Goal: Task Accomplishment & Management: Manage account settings

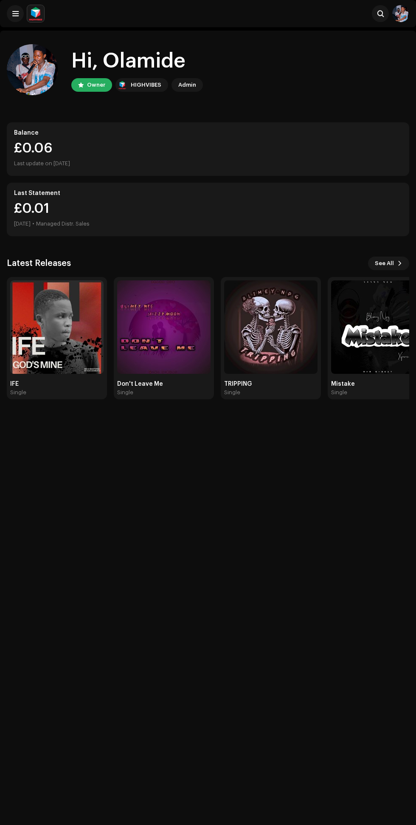
click at [264, 341] on img at bounding box center [270, 326] width 93 height 93
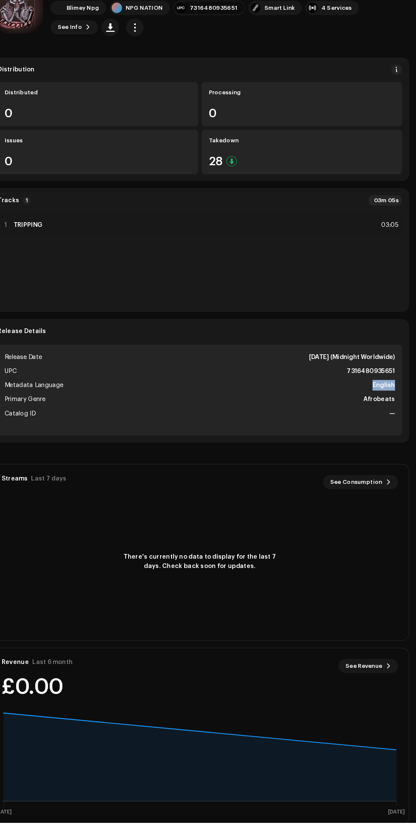
scroll to position [58, 0]
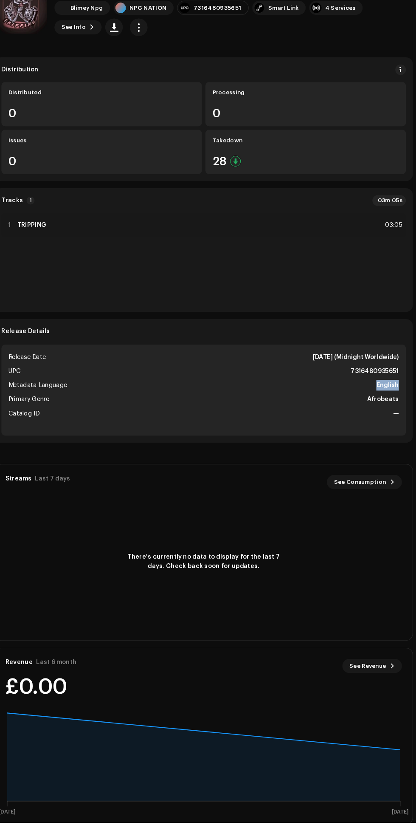
click at [276, 495] on div "Streams Last 7 days See Consumption" at bounding box center [207, 498] width 381 height 14
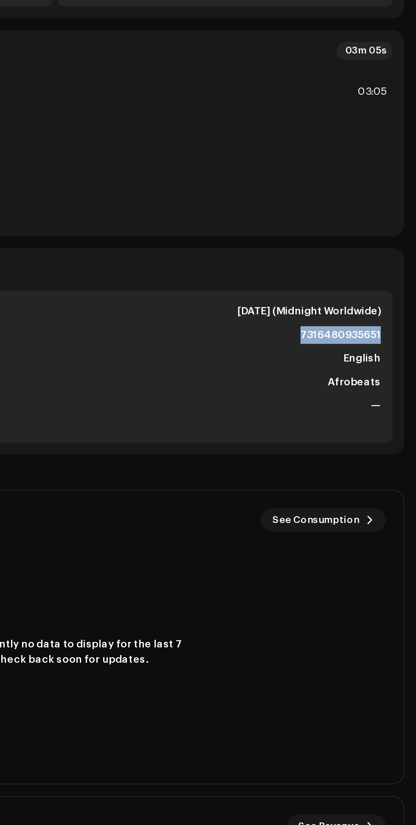
copy strong "7316480935651"
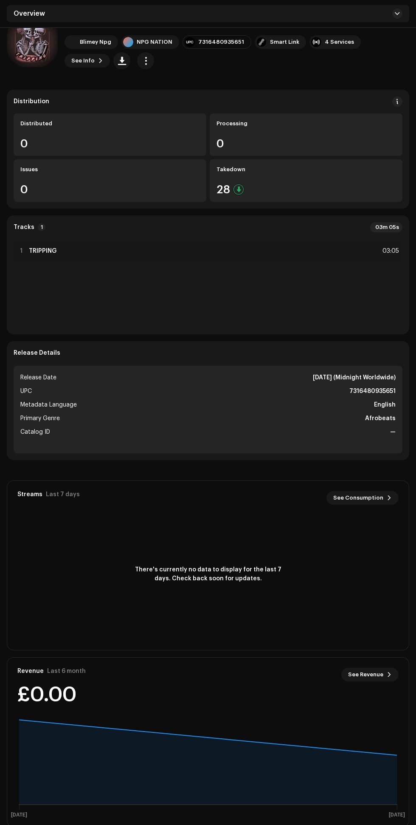
click at [159, 257] on div "1 TRIPPING 03:05" at bounding box center [208, 251] width 389 height 24
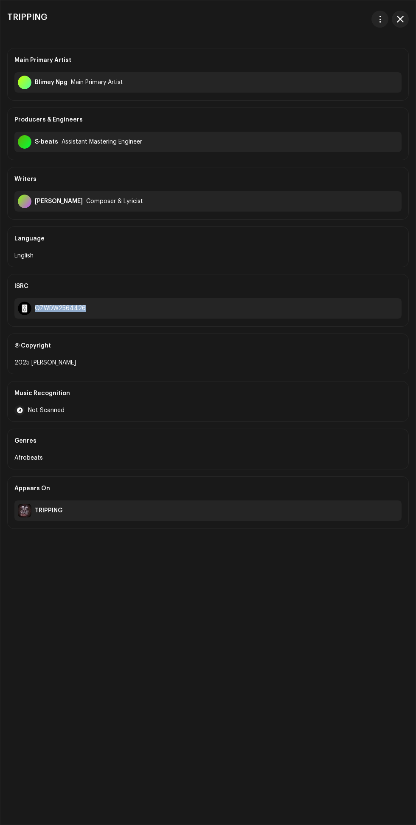
copy div "QZWDW2564426"
click at [400, 19] on span "button" at bounding box center [400, 19] width 7 height 7
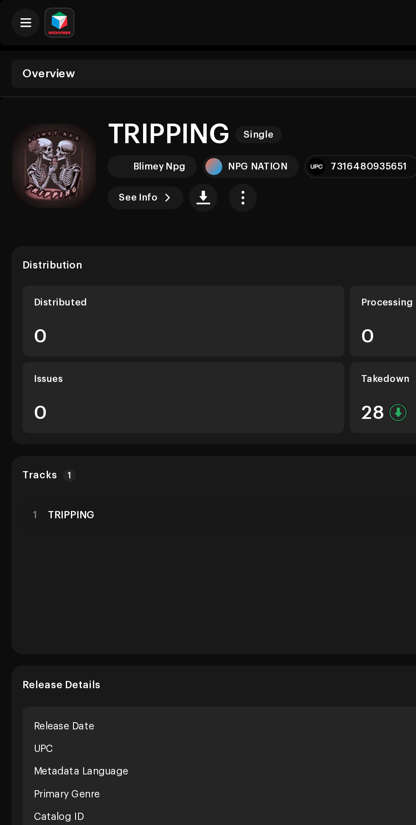
click at [142, 118] on span "button" at bounding box center [146, 118] width 8 height 7
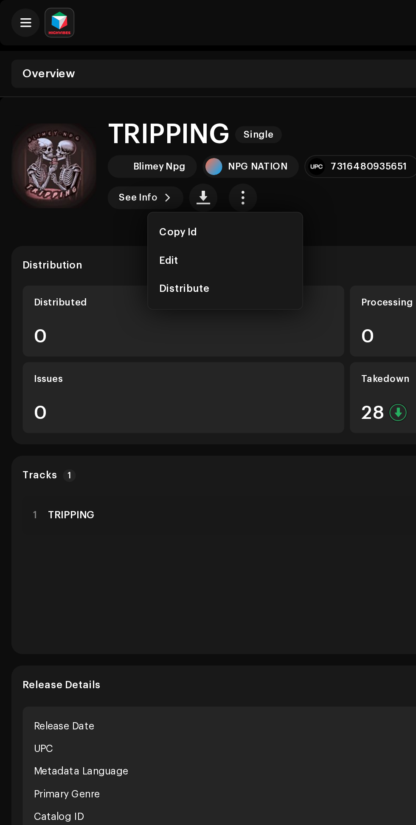
click at [140, 301] on div "1 TRIPPING 03:05" at bounding box center [208, 309] width 389 height 24
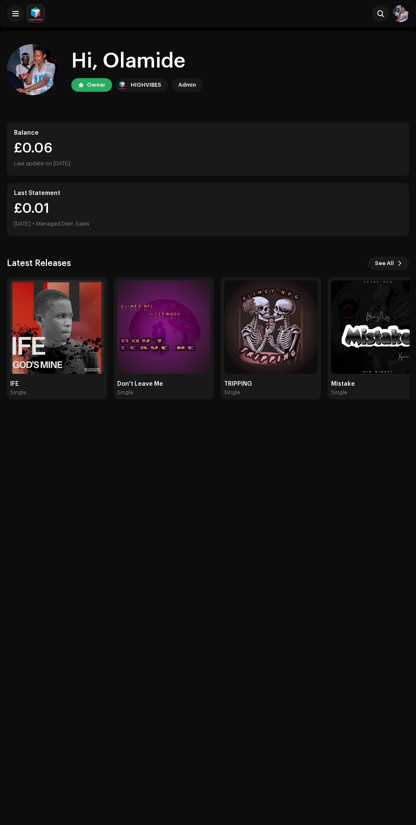
click at [269, 355] on img at bounding box center [270, 326] width 93 height 93
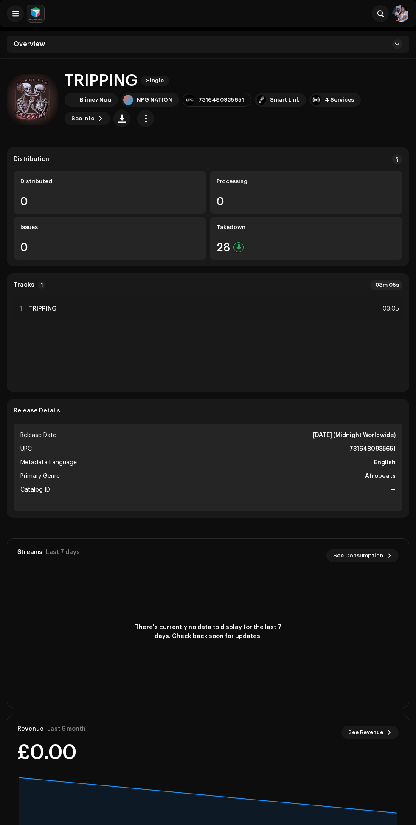
click at [118, 118] on span "button" at bounding box center [122, 118] width 8 height 7
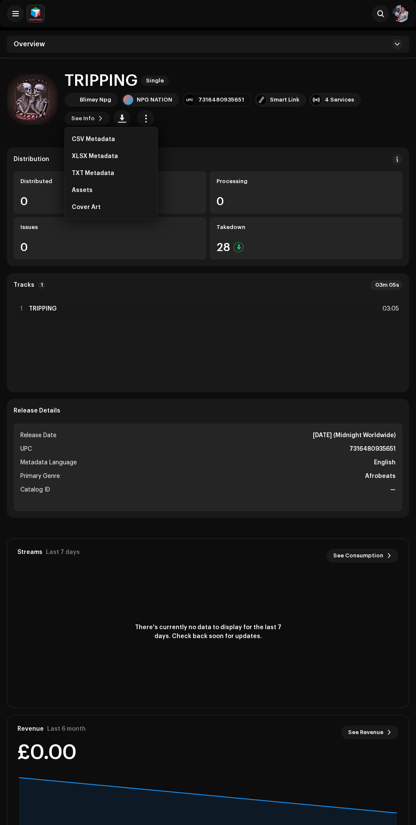
click at [279, 122] on div "Blimey Npg NPG NATION 7316480935651 Smart Link 4 Services See Info" at bounding box center [237, 110] width 345 height 34
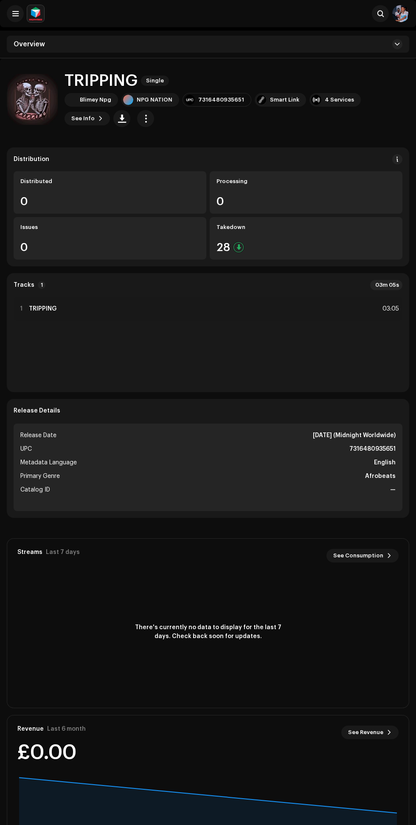
click at [142, 118] on span "button" at bounding box center [146, 118] width 8 height 7
click at [102, 156] on span "Edit" at bounding box center [101, 156] width 11 height 7
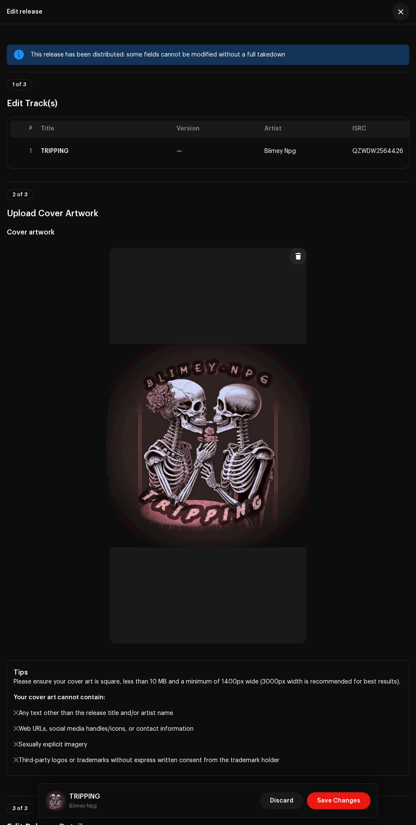
click at [259, 158] on td "—" at bounding box center [217, 151] width 88 height 27
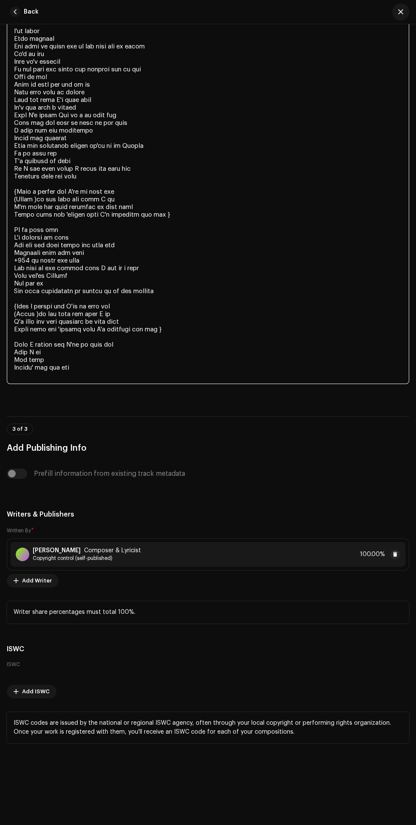
scroll to position [2990, 0]
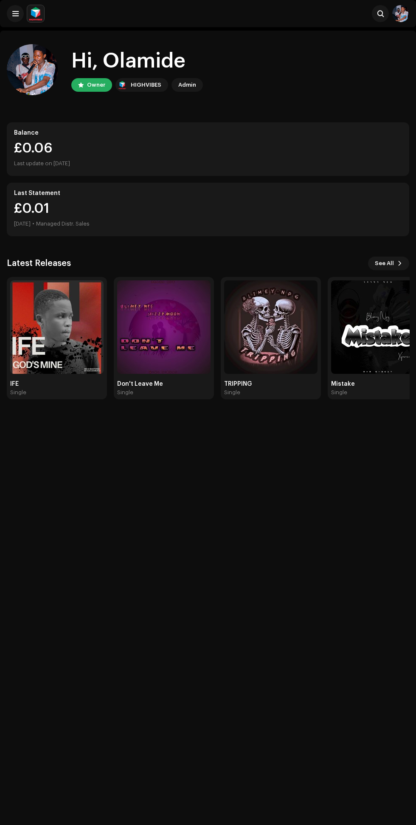
click at [270, 369] on img at bounding box center [270, 326] width 93 height 93
click at [174, 371] on img at bounding box center [163, 326] width 93 height 93
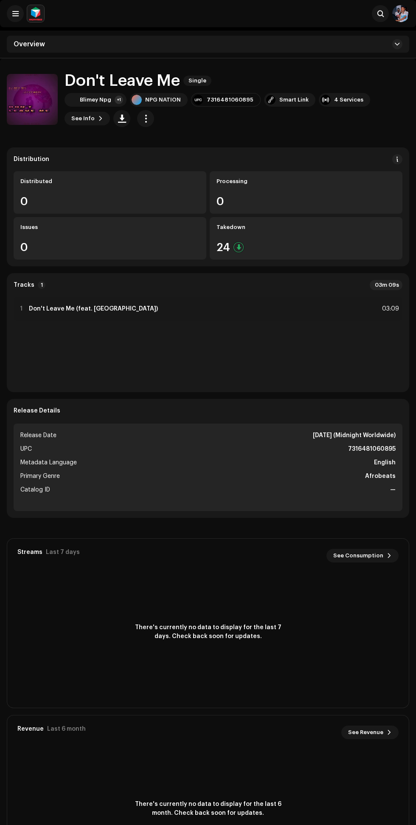
click at [142, 118] on span "button" at bounding box center [146, 118] width 8 height 7
click at [143, 139] on div "Copy Id" at bounding box center [135, 139] width 79 height 7
click at [142, 118] on span "button" at bounding box center [146, 118] width 8 height 7
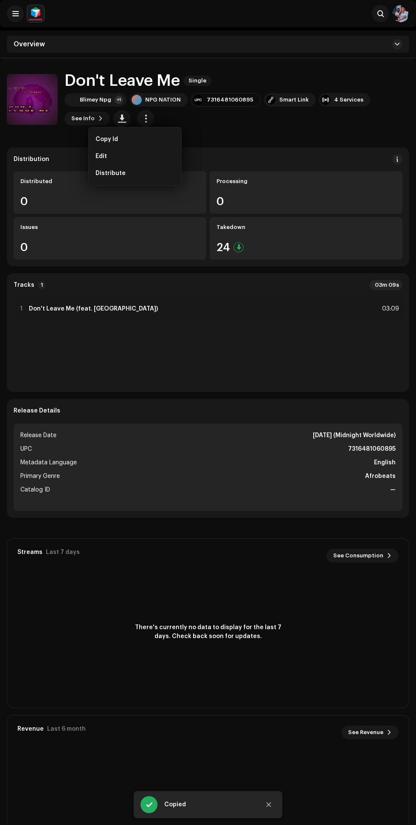
click at [139, 139] on div "Copy Id" at bounding box center [135, 139] width 79 height 7
click at [137, 118] on button "button" at bounding box center [145, 118] width 17 height 17
click at [137, 156] on div "Edit" at bounding box center [135, 156] width 79 height 7
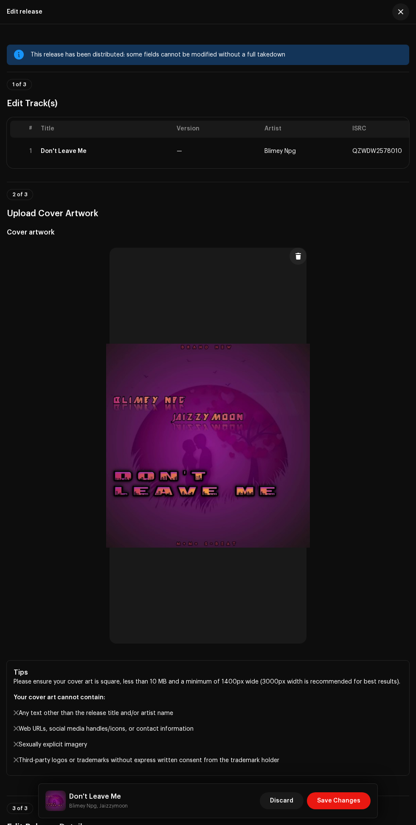
click at [104, 155] on div "Don't Leave Me" at bounding box center [105, 151] width 129 height 7
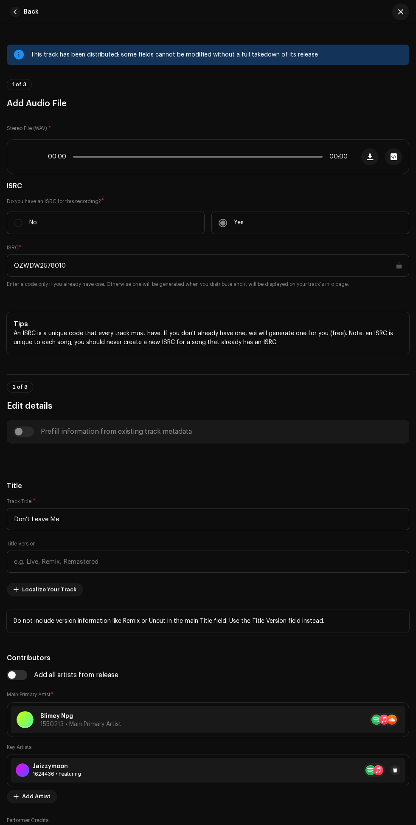
click at [23, 27] on div "This track has been distributed: some fields cannot be modified without a full …" at bounding box center [208, 424] width 416 height 800
click at [31, 15] on span "Back" at bounding box center [31, 11] width 15 height 17
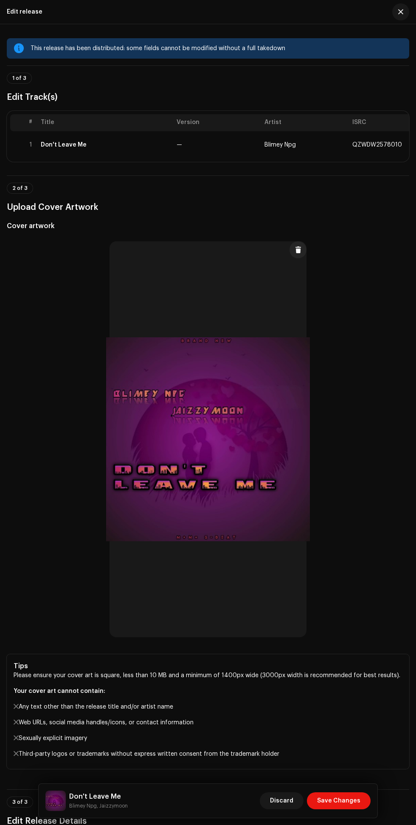
scroll to position [7, 0]
copy span "QZWDW2578010"
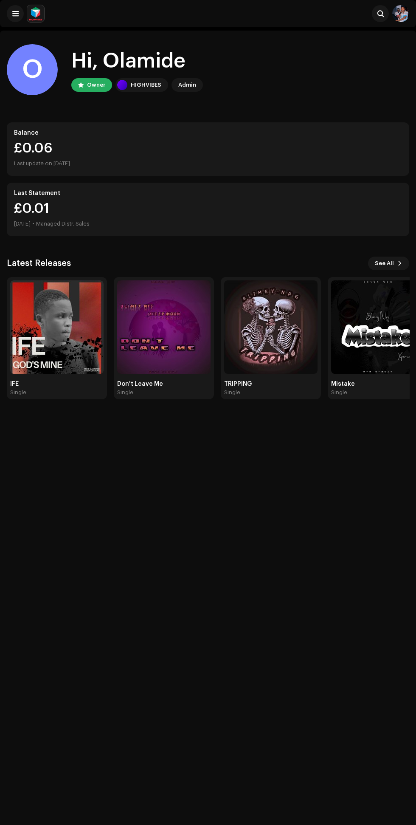
click at [189, 341] on img at bounding box center [163, 326] width 93 height 93
